Goal: Communication & Community: Connect with others

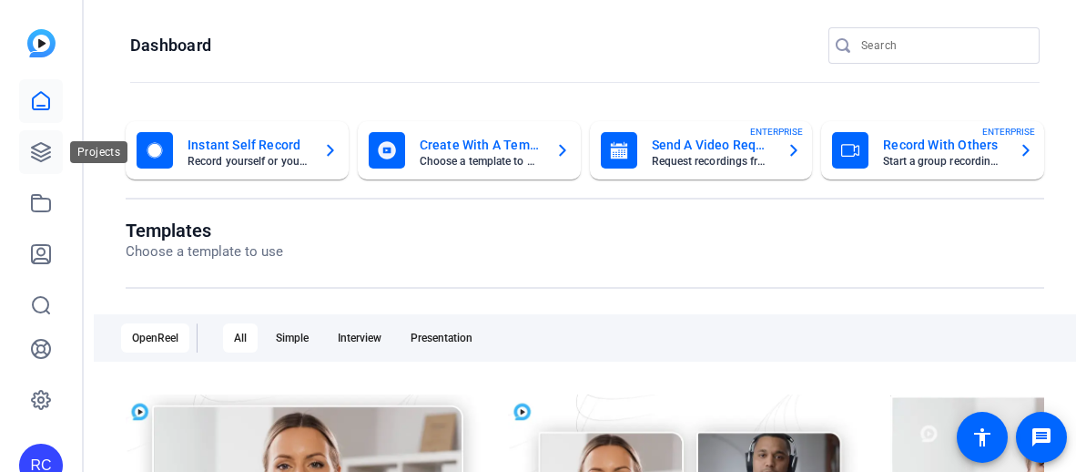
click at [36, 158] on icon at bounding box center [41, 152] width 18 height 18
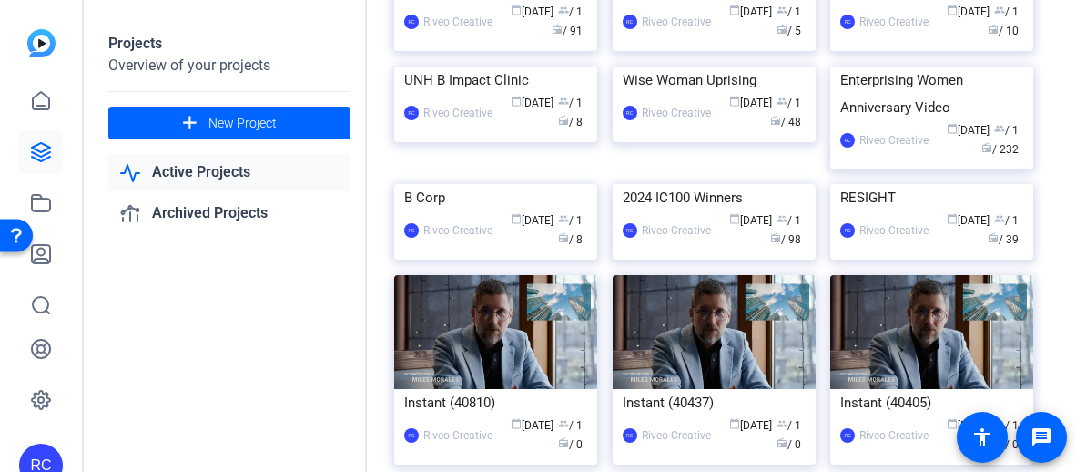
scroll to position [379, 0]
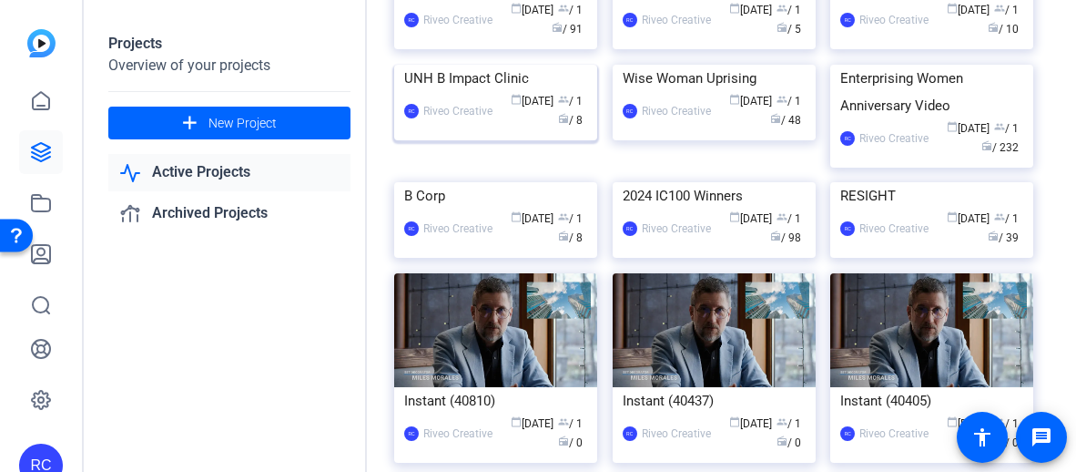
click at [539, 65] on img at bounding box center [495, 65] width 203 height 0
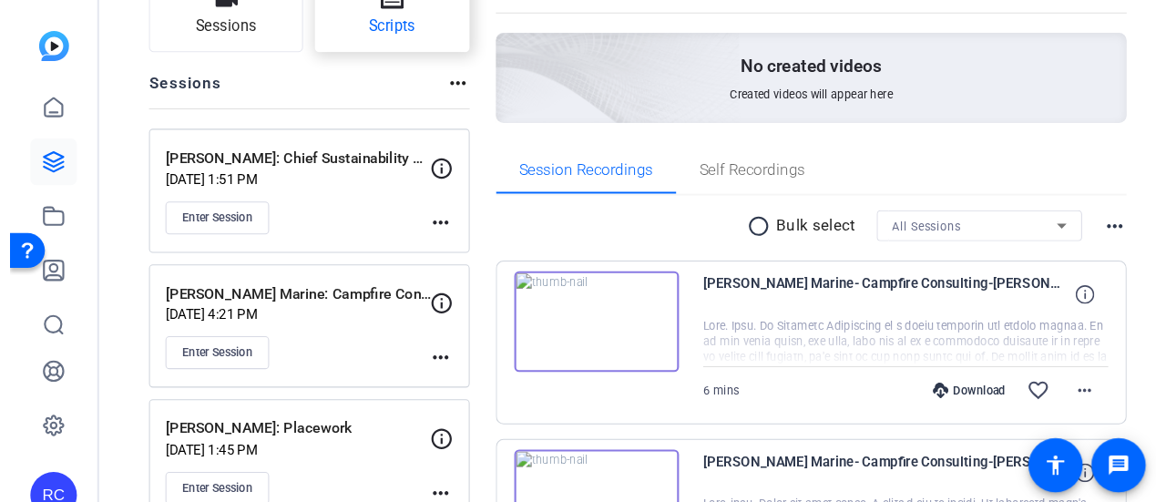
scroll to position [155, 0]
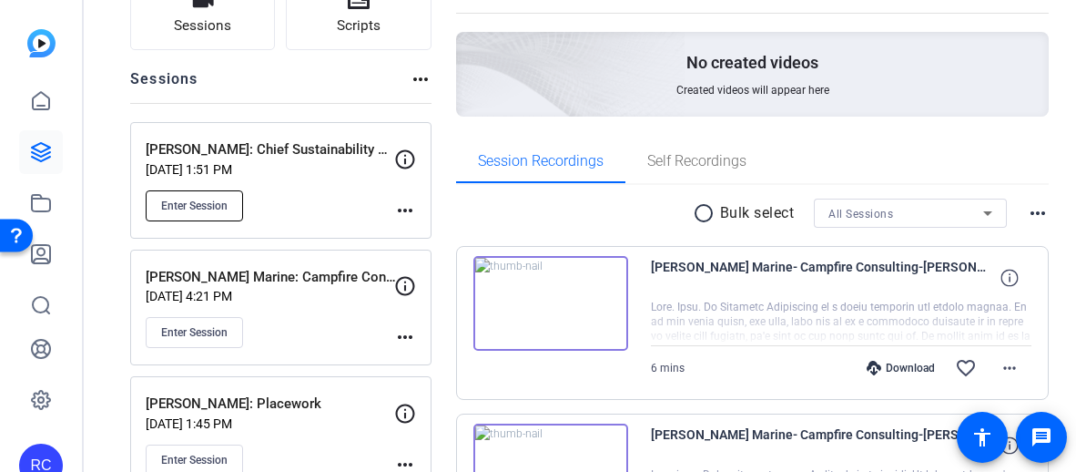
click at [194, 199] on span "Enter Session" at bounding box center [194, 206] width 66 height 15
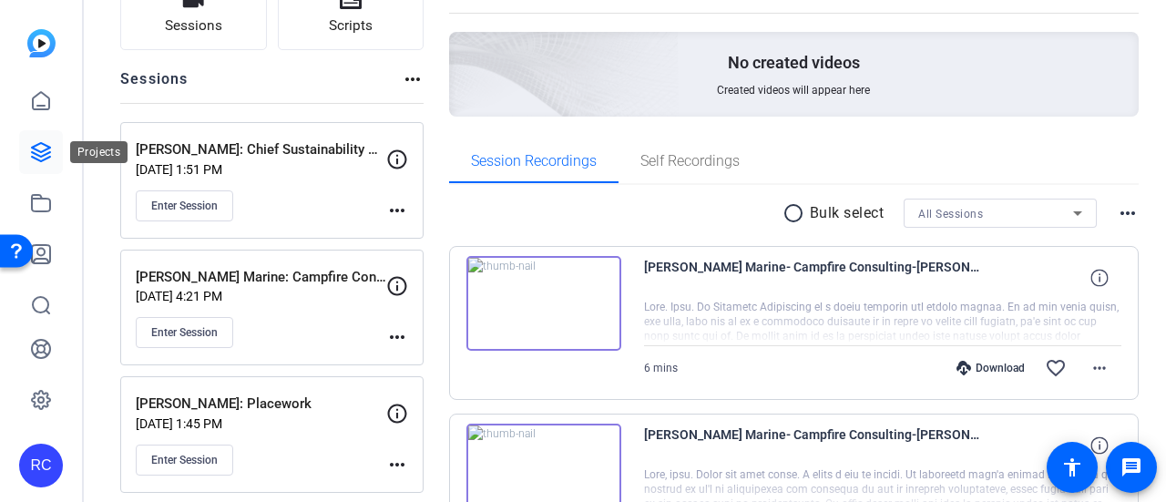
click at [40, 163] on link at bounding box center [41, 152] width 44 height 44
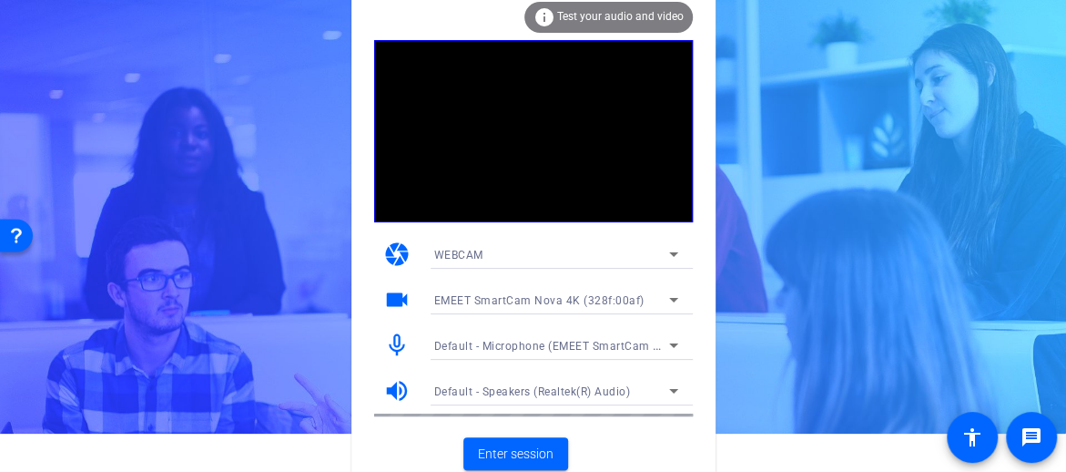
scroll to position [44, 0]
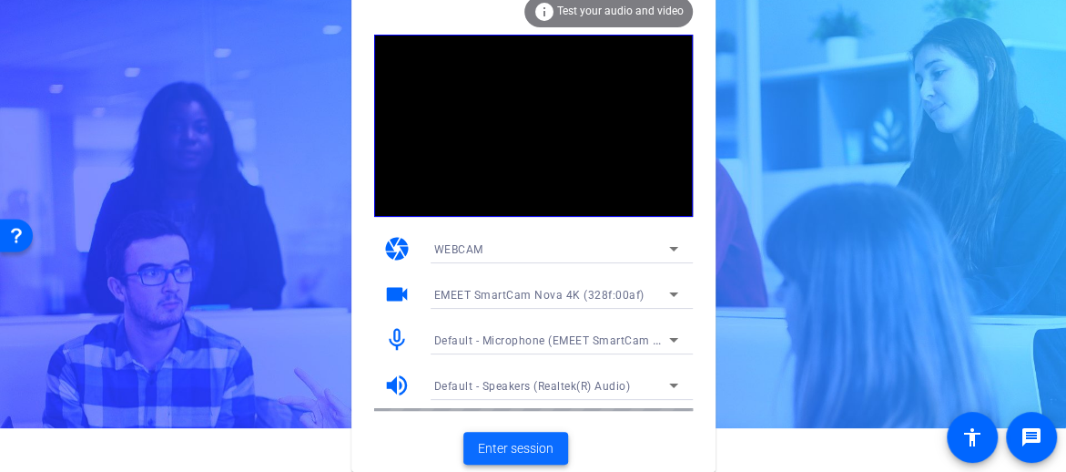
click at [543, 434] on span at bounding box center [516, 448] width 105 height 44
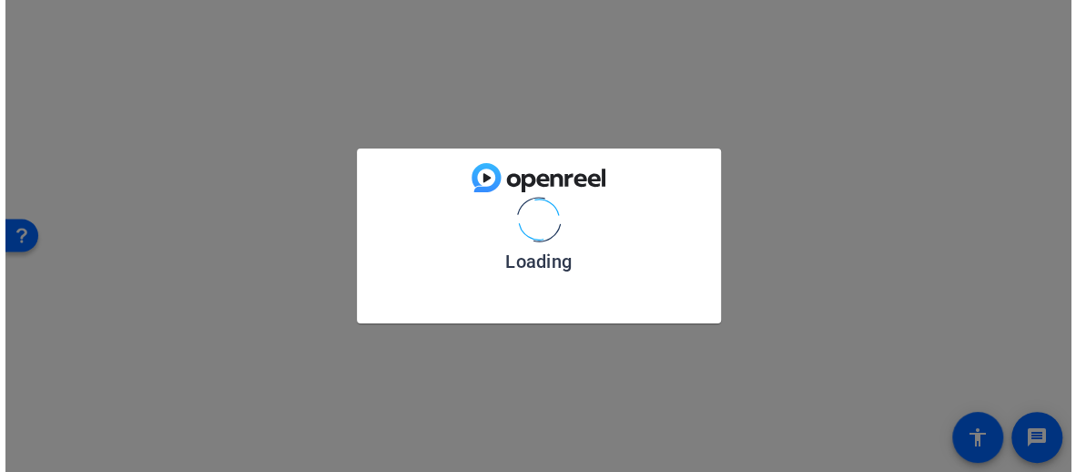
scroll to position [0, 0]
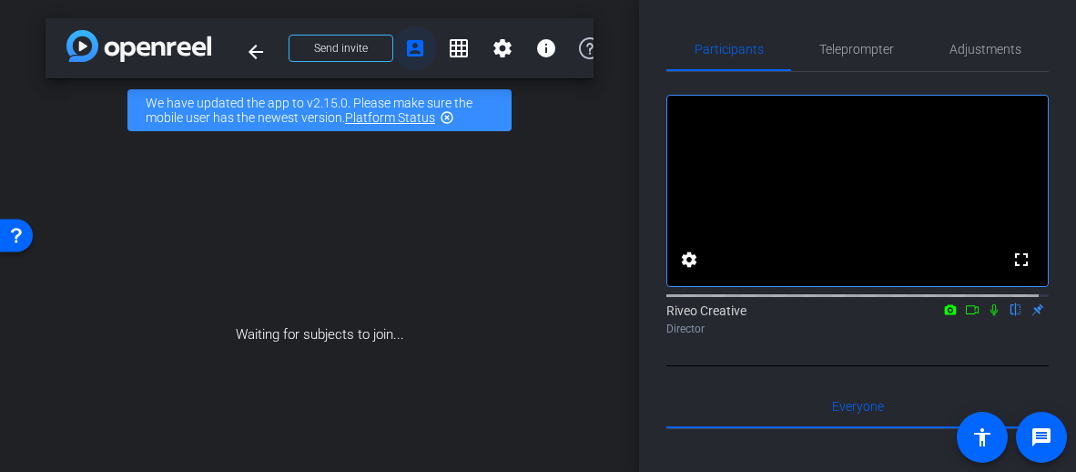
click at [423, 41] on mat-icon "account_box" at bounding box center [415, 48] width 22 height 22
click at [355, 45] on span "Send invite" at bounding box center [341, 48] width 54 height 15
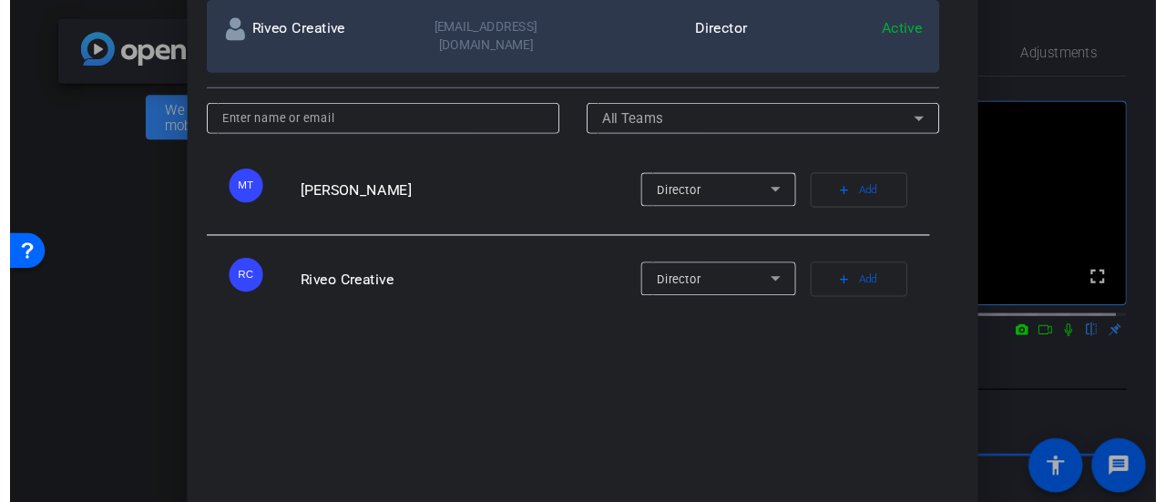
scroll to position [293, 0]
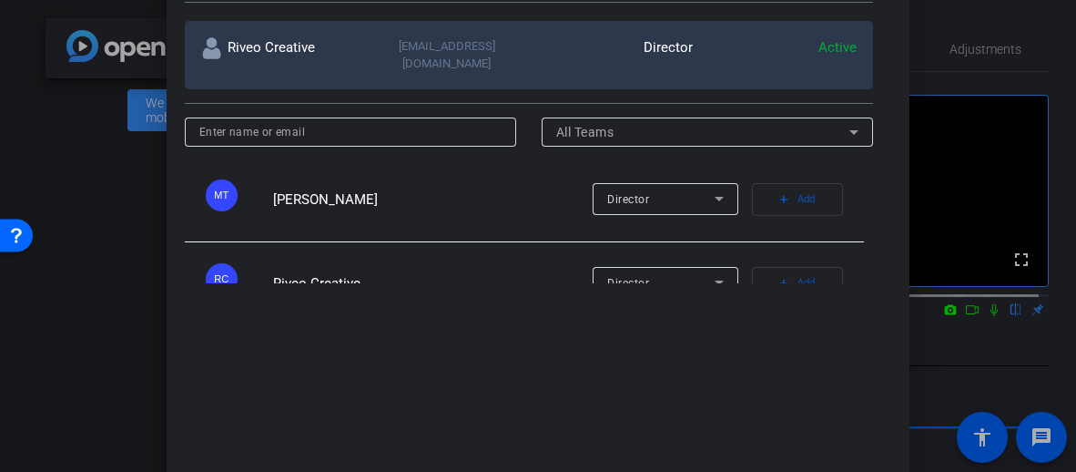
click at [0, 0] on div at bounding box center [0, 0] width 0 height 0
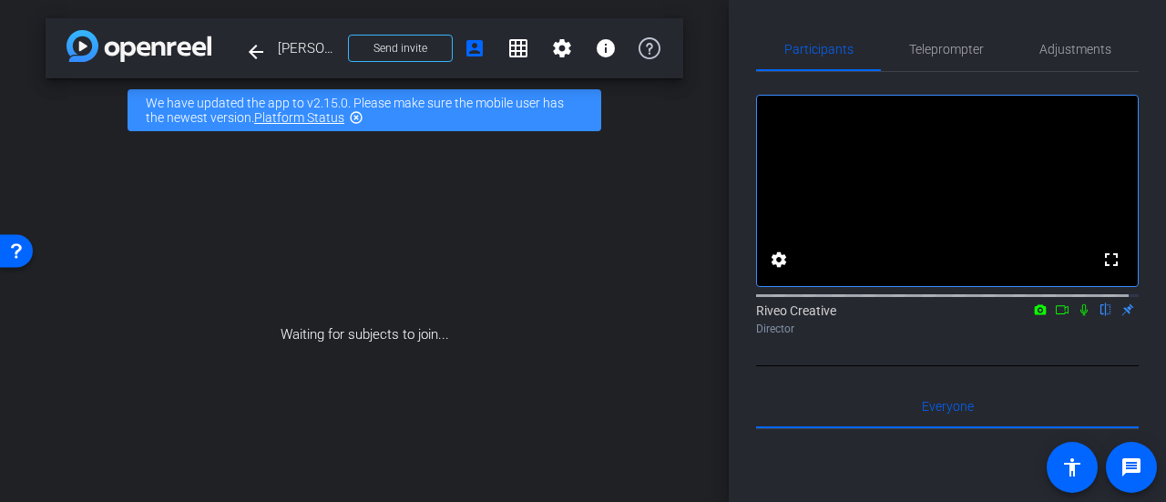
click at [408, 71] on div "arrow_back Fiona Wilson: Chief Sustainability Officer at UNH Back to project Se…" at bounding box center [365, 48] width 638 height 60
click at [405, 50] on span "Send invite" at bounding box center [400, 48] width 54 height 15
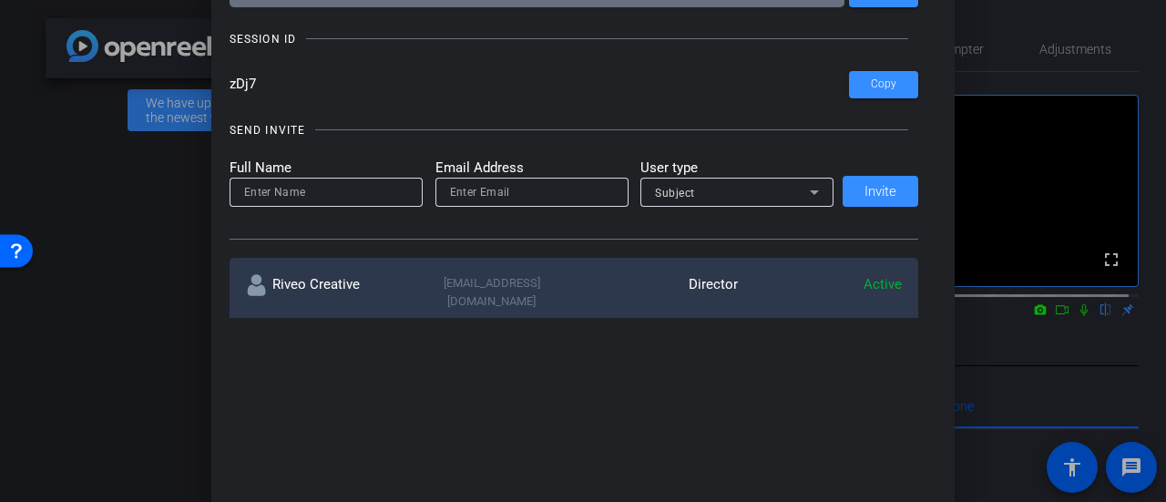
scroll to position [73, 0]
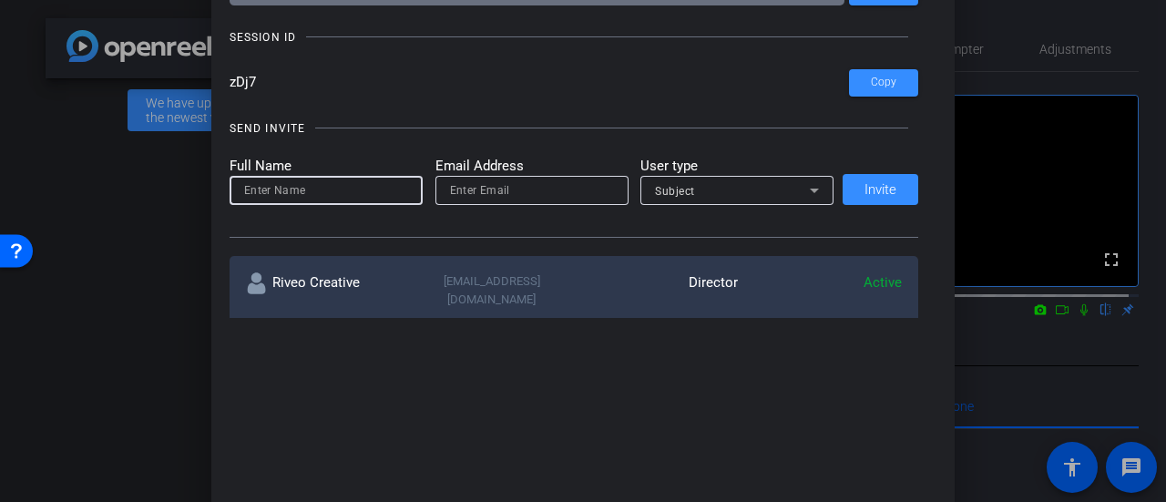
click at [352, 191] on input at bounding box center [326, 190] width 164 height 22
type input "Madi Tinney"
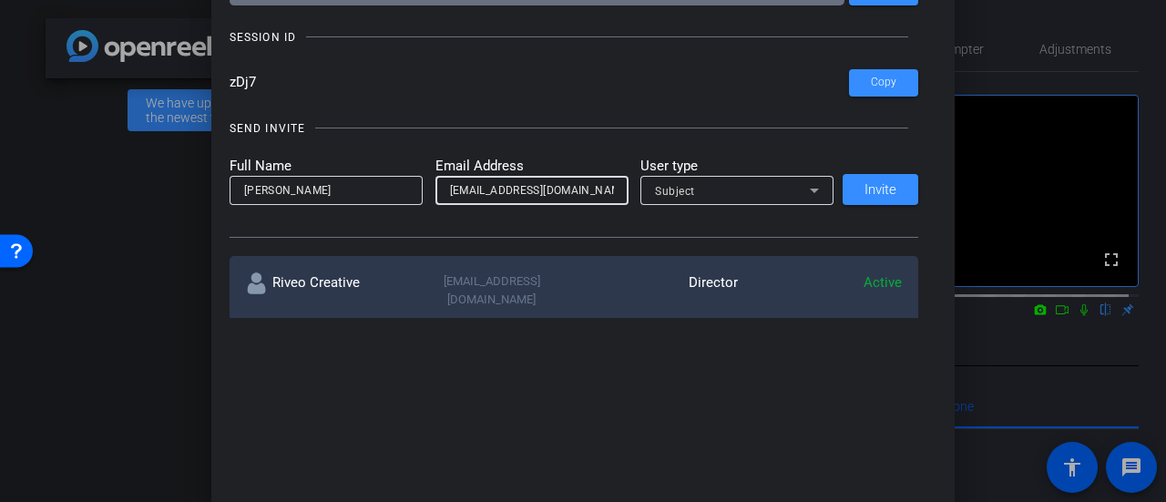
type input "madi@riveocreative.com"
click at [719, 196] on div "Subject" at bounding box center [732, 190] width 155 height 23
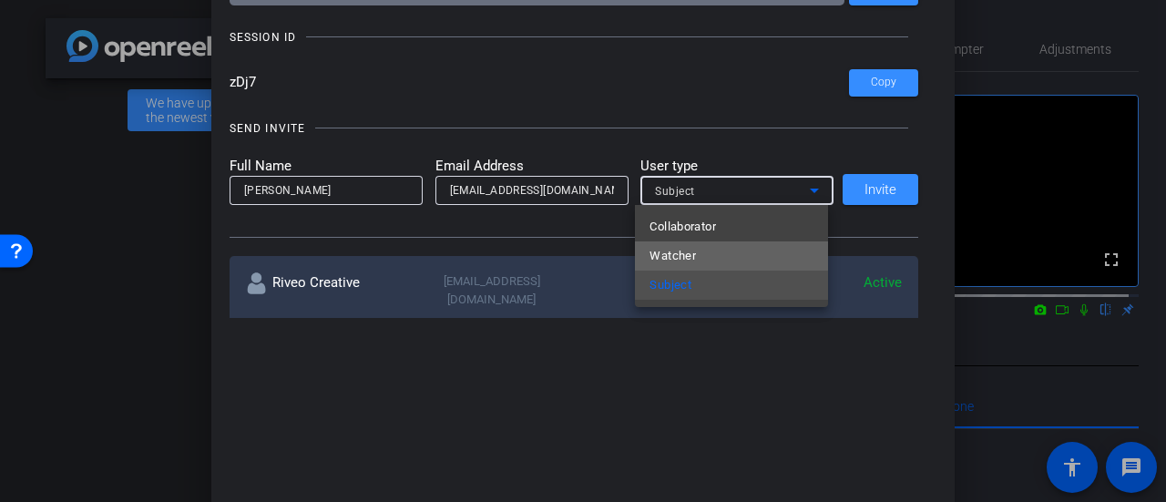
click at [696, 243] on mat-option "Watcher" at bounding box center [731, 255] width 193 height 29
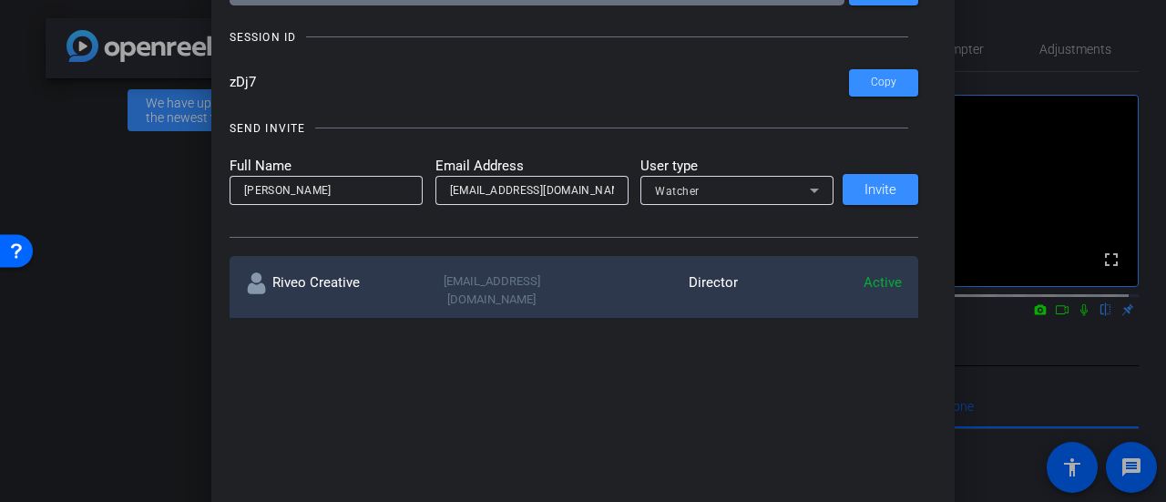
click at [699, 205] on div at bounding box center [736, 215] width 193 height 20
click at [692, 193] on span "Watcher" at bounding box center [677, 191] width 45 height 13
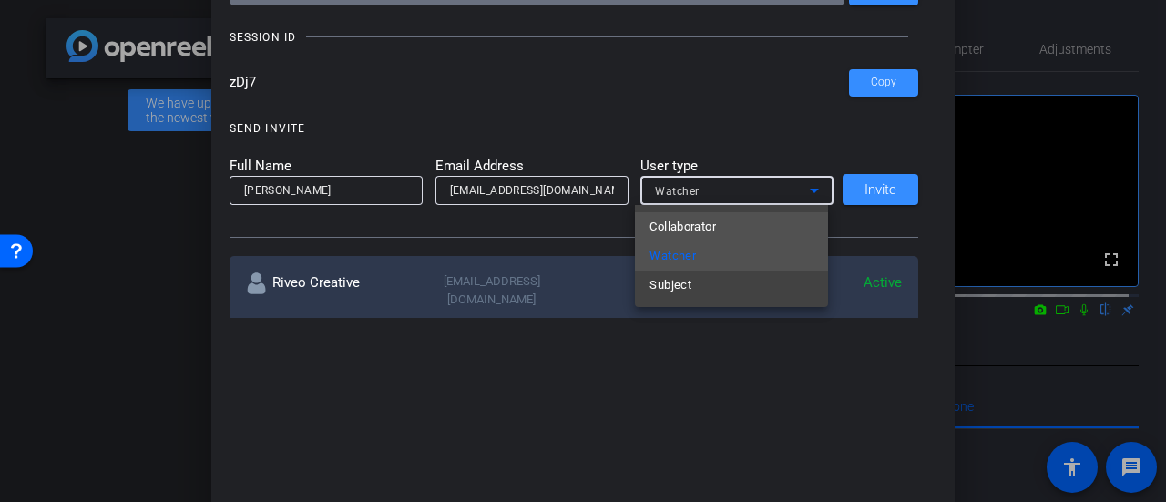
click at [696, 219] on span "Collaborator" at bounding box center [682, 227] width 66 height 22
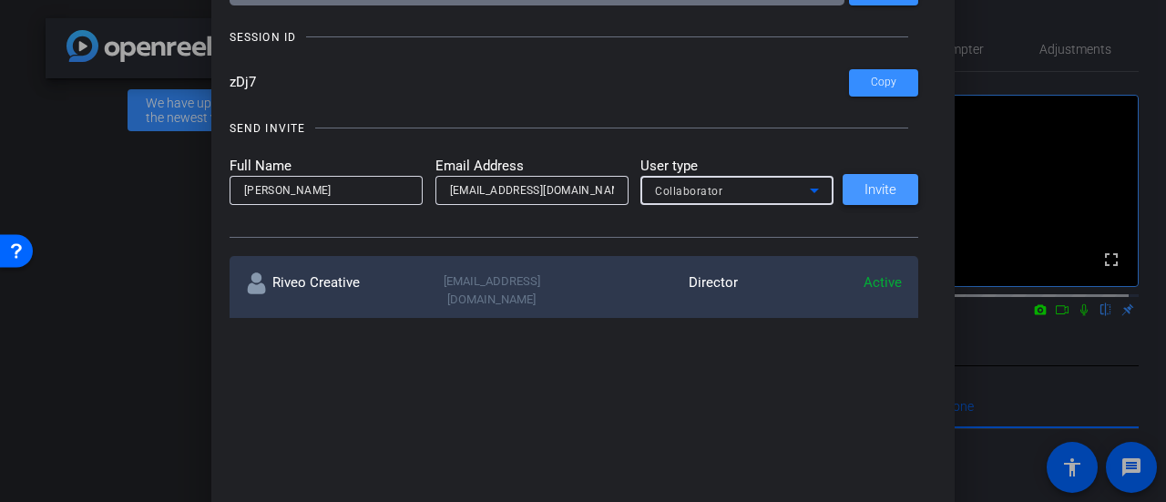
click at [888, 186] on span "Invite" at bounding box center [880, 190] width 32 height 14
